Goal: Information Seeking & Learning: Learn about a topic

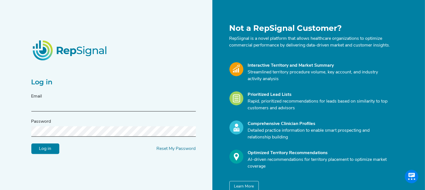
click at [66, 105] on input "text" at bounding box center [113, 106] width 164 height 10
type input "[PERSON_NAME][EMAIL_ADDRESS][PERSON_NAME][DOMAIN_NAME]"
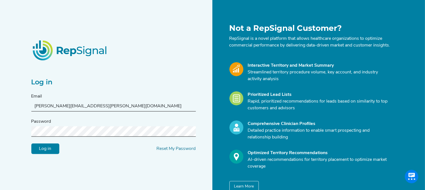
click at [60, 140] on form "Email [PERSON_NAME][EMAIL_ADDRESS][PERSON_NAME][DOMAIN_NAME] Password Log in Re…" at bounding box center [113, 123] width 164 height 61
click at [46, 150] on input "Log in" at bounding box center [45, 148] width 28 height 11
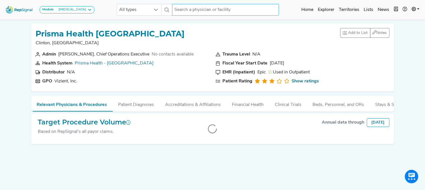
click at [188, 11] on input "text" at bounding box center [225, 10] width 107 height 12
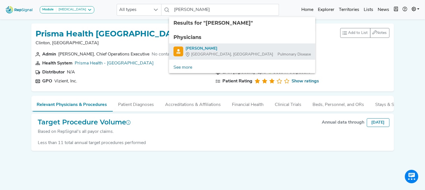
click at [198, 48] on div "[PERSON_NAME]" at bounding box center [247, 49] width 125 height 6
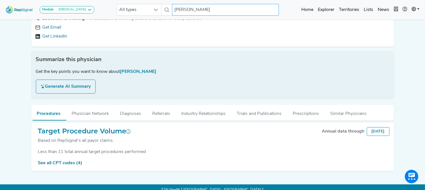
scroll to position [59, 0]
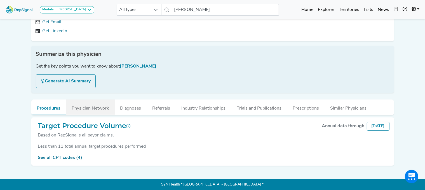
click at [95, 106] on button "Physician Network" at bounding box center [90, 106] width 48 height 15
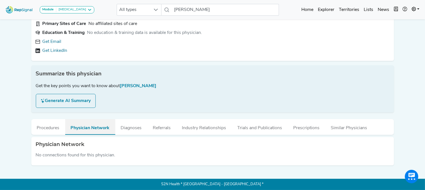
scroll to position [39, 0]
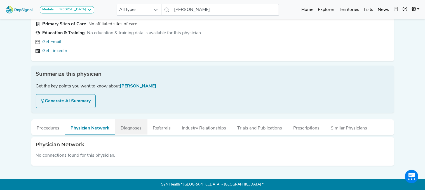
click at [126, 128] on button "Diagnoses" at bounding box center [131, 126] width 32 height 15
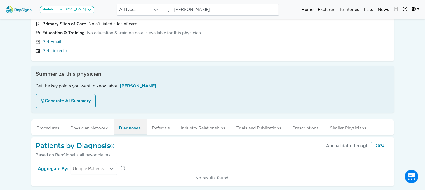
scroll to position [59, 0]
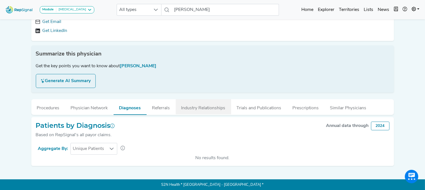
click at [204, 107] on button "Industry Relationships" at bounding box center [203, 106] width 55 height 15
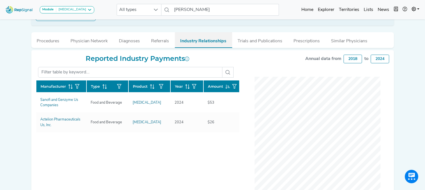
scroll to position [0, 0]
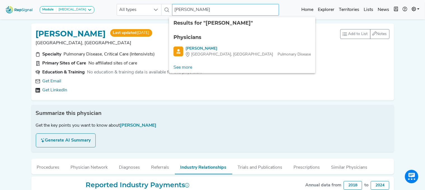
click at [201, 8] on input "[PERSON_NAME]" at bounding box center [225, 10] width 107 height 12
drag, startPoint x: 209, startPoint y: 11, endPoint x: 84, endPoint y: 4, distance: 125.5
click at [84, 4] on div "Module [MEDICAL_DATA] [MEDICAL_DATA] Disposable Bronchoscope SBRT SPE TTNA [MED…" at bounding box center [212, 9] width 425 height 15
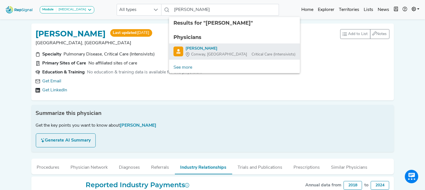
click at [207, 47] on div "[PERSON_NAME]" at bounding box center [240, 49] width 110 height 6
type input "[PERSON_NAME]"
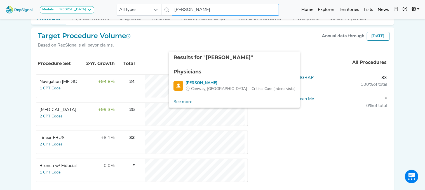
scroll to position [147, 0]
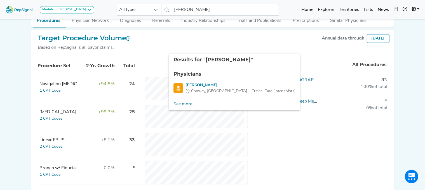
click at [149, 39] on div "Target Procedure Volume Based on RepSignal's all payor claims. Annual data thro…" at bounding box center [213, 45] width 354 height 22
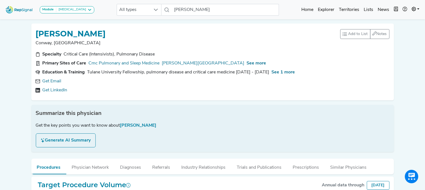
scroll to position [37, 0]
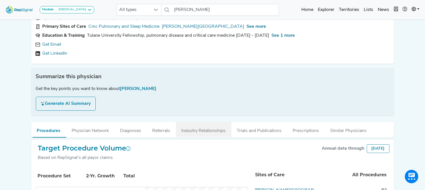
click at [216, 134] on button "Industry Relationships" at bounding box center [203, 129] width 55 height 15
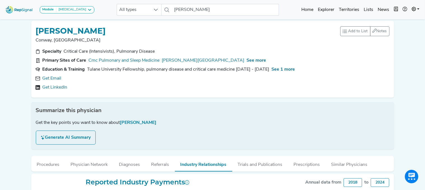
scroll to position [0, 0]
